Goal: Communication & Community: Answer question/provide support

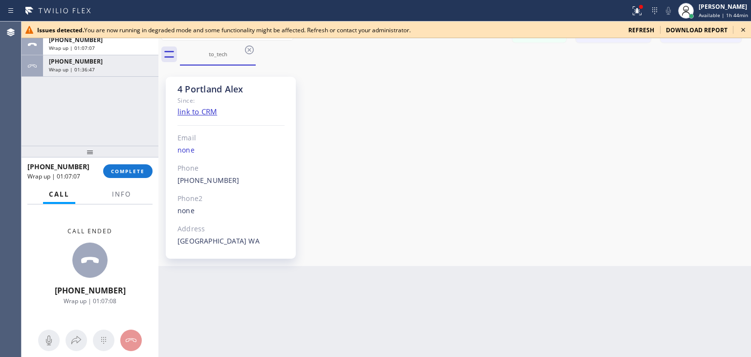
click at [739, 32] on icon at bounding box center [744, 30] width 12 height 12
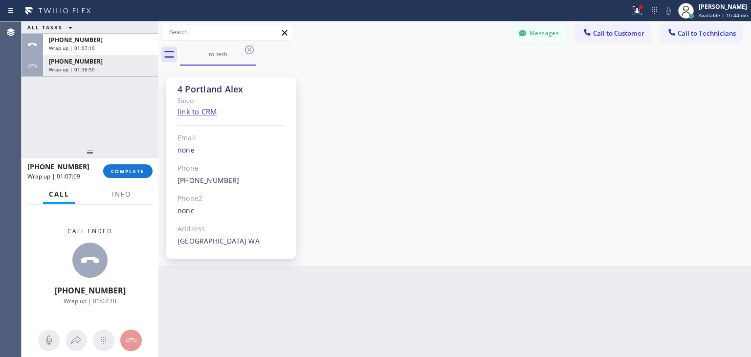
click at [132, 182] on div "[PHONE_NUMBER] Wrap up | 01:07:09 COMPLETE" at bounding box center [89, 170] width 125 height 25
click at [134, 176] on button "COMPLETE" at bounding box center [127, 171] width 49 height 14
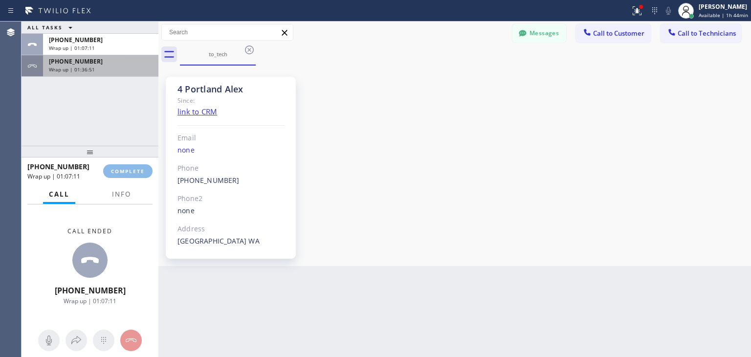
click at [102, 60] on div "[PHONE_NUMBER]" at bounding box center [101, 61] width 104 height 8
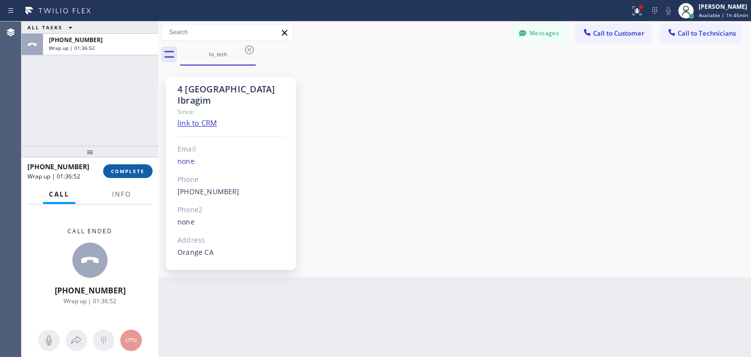
click at [138, 170] on span "COMPLETE" at bounding box center [128, 171] width 34 height 7
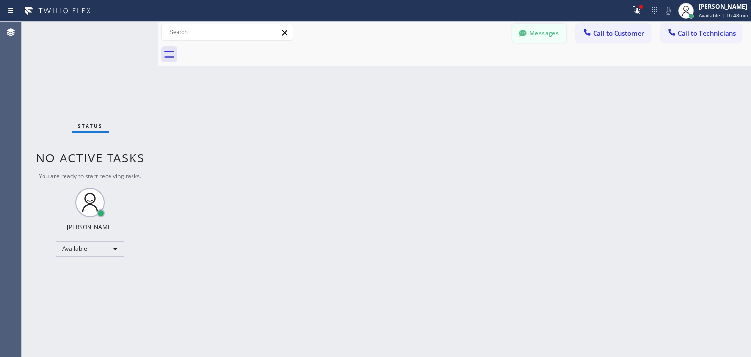
click at [556, 34] on button "Messages" at bounding box center [540, 33] width 54 height 19
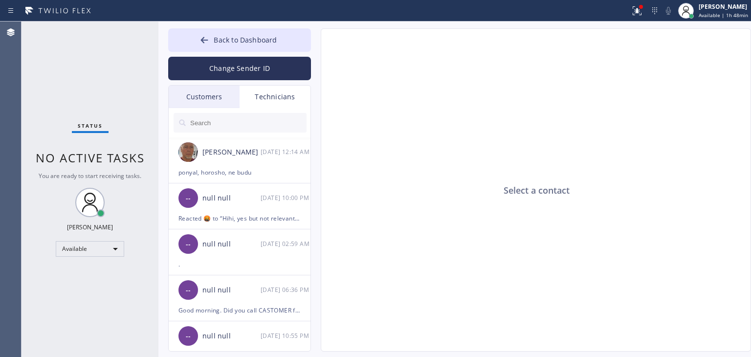
click at [202, 110] on div at bounding box center [240, 122] width 143 height 29
click at [202, 108] on div at bounding box center [240, 122] width 143 height 29
click at [206, 104] on div "Customers" at bounding box center [204, 97] width 71 height 22
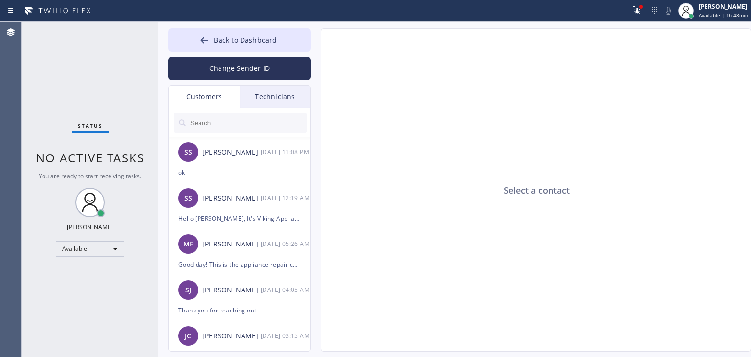
drag, startPoint x: 221, startPoint y: 134, endPoint x: 228, endPoint y: 127, distance: 9.7
click at [228, 127] on div at bounding box center [240, 122] width 143 height 29
click at [228, 127] on input "text" at bounding box center [247, 123] width 117 height 20
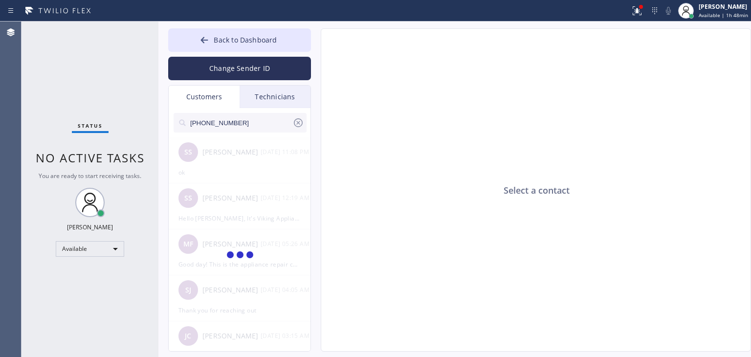
click at [242, 125] on input "[PHONE_NUMBER]" at bounding box center [240, 123] width 103 height 20
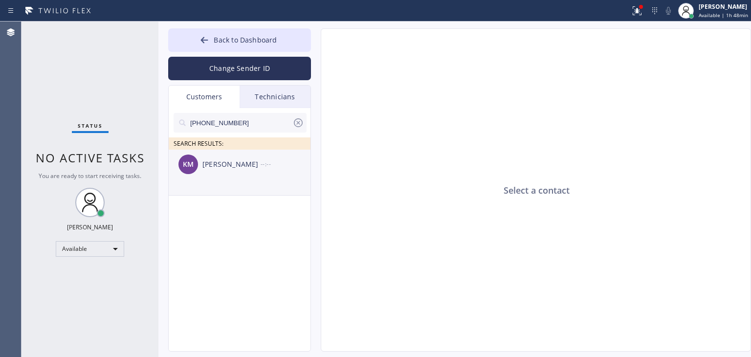
click at [237, 176] on div "KM [PERSON_NAME] --:--" at bounding box center [240, 164] width 143 height 29
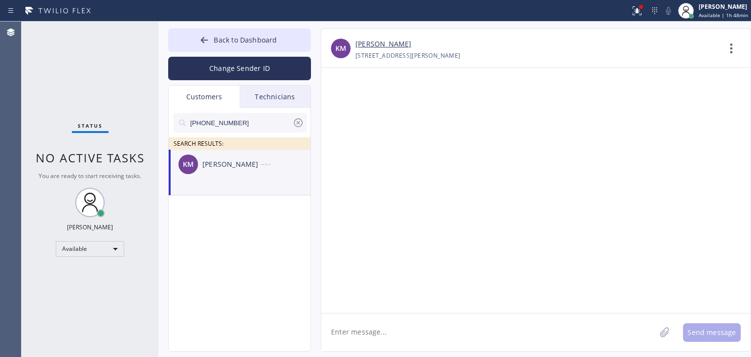
click at [403, 322] on textarea at bounding box center [488, 333] width 335 height 38
paste textarea "Simi Valley Appliance Repair"
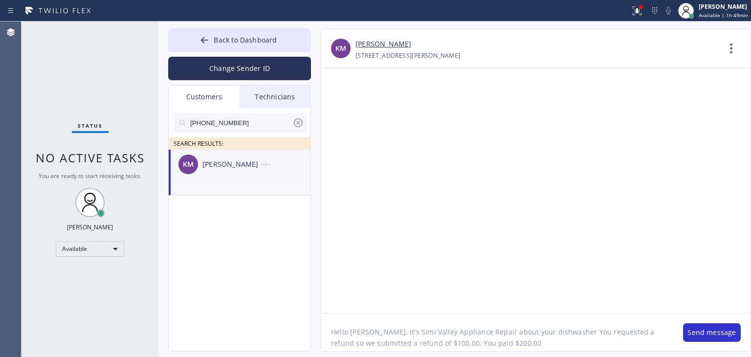
click at [532, 346] on textarea "Hello [PERSON_NAME], it's Simi Valley Appliance Repair about your dishwasher Yo…" at bounding box center [497, 333] width 352 height 38
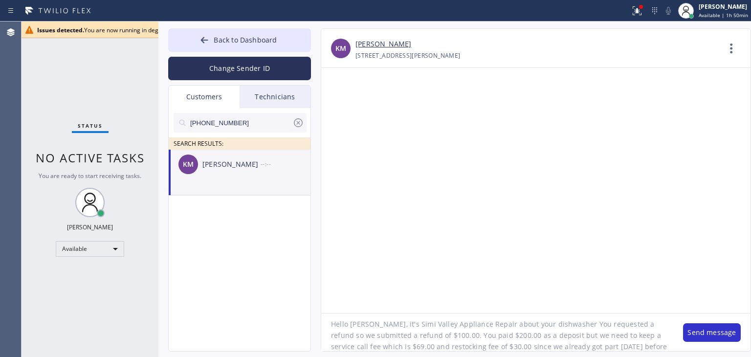
scroll to position [20, 0]
paste textarea "Simi Valley Appliance Repair"
type textarea "Hello [PERSON_NAME], it's Simi Valley Appliance Repair about your dishwasher Yo…"
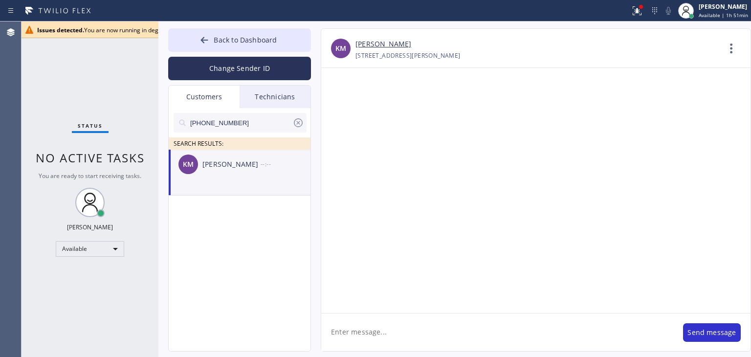
scroll to position [0, 0]
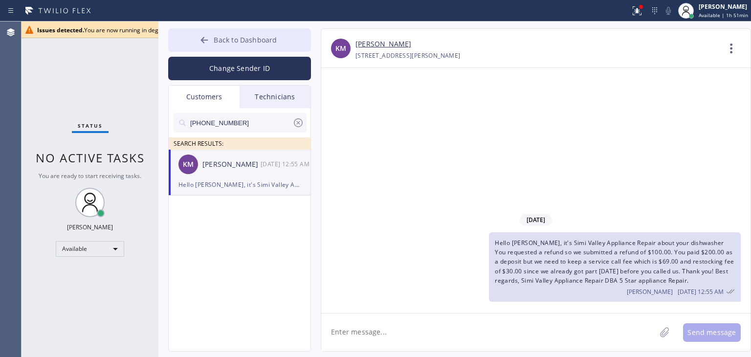
click at [270, 40] on span "Back to Dashboard" at bounding box center [245, 39] width 63 height 9
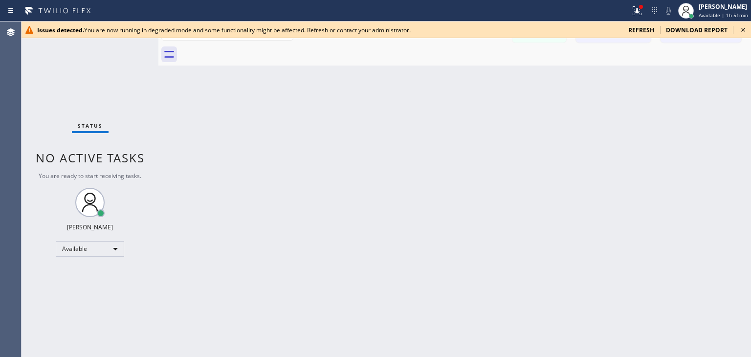
click at [744, 25] on icon at bounding box center [744, 30] width 12 height 12
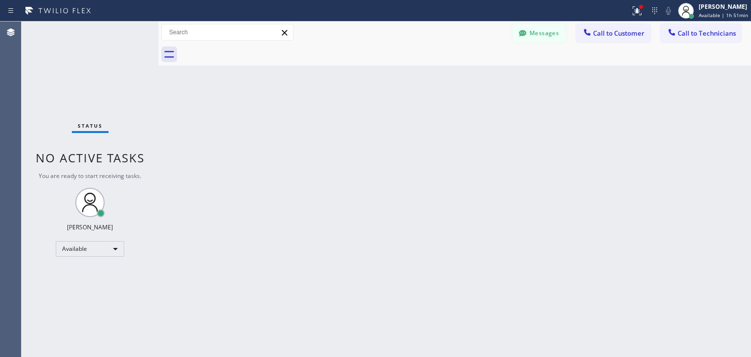
click at [561, 188] on div "Back to Dashboard Change Sender ID Customers Technicians [PHONE_NUMBER] SEARCH …" at bounding box center [454, 190] width 593 height 336
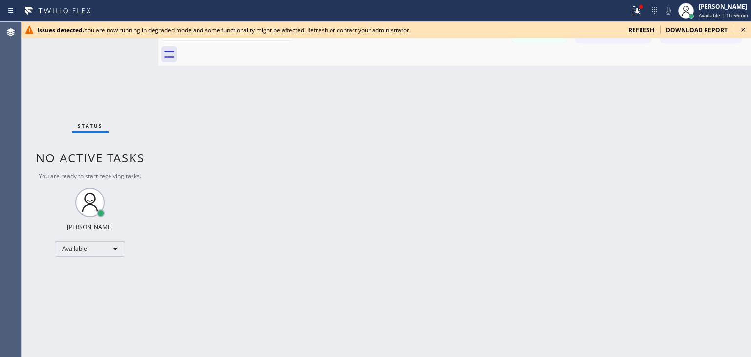
click at [747, 34] on icon at bounding box center [744, 30] width 12 height 12
